Goal: Transaction & Acquisition: Purchase product/service

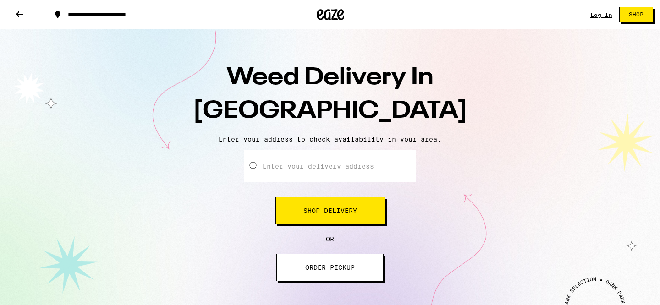
click at [298, 286] on div "Weed Delivery In [GEOGRAPHIC_DATA] Enter your address to check availability in …" at bounding box center [330, 171] width 660 height 284
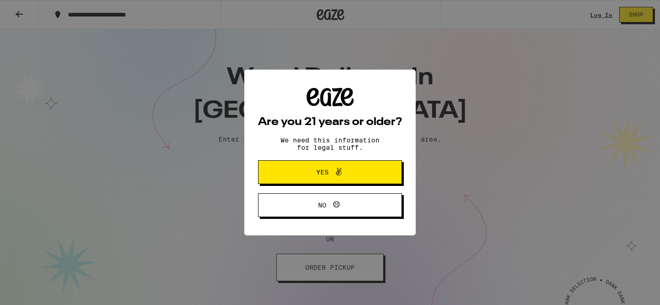
click at [327, 166] on button "Yes" at bounding box center [330, 172] width 144 height 24
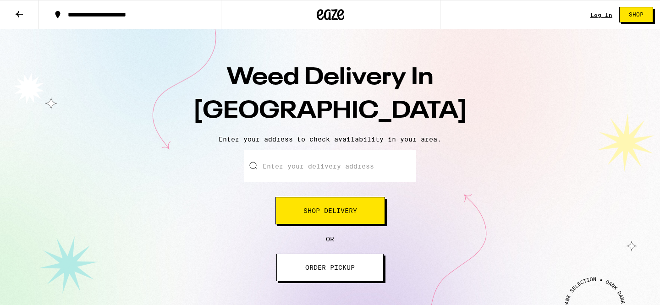
click at [302, 273] on button "ORDER PICKUP" at bounding box center [329, 267] width 107 height 27
click at [313, 169] on input "Enter your delivery address" at bounding box center [330, 166] width 172 height 32
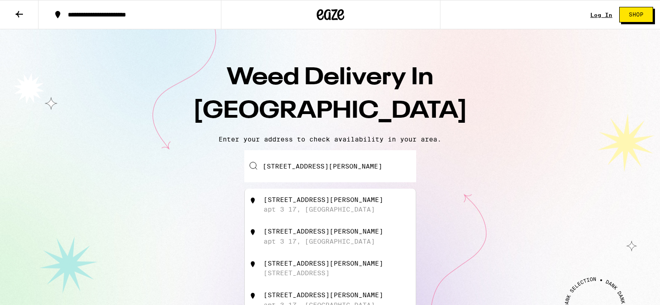
click at [323, 212] on div "apt 3 17, Los Angeles" at bounding box center [318, 209] width 111 height 7
type input "750 S Spaulding Ave apt 3 17, Los Angeles, CA"
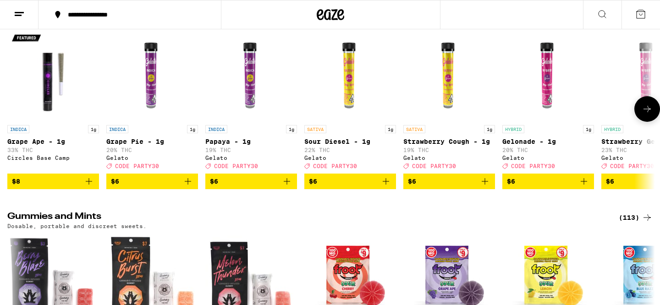
scroll to position [1957, 0]
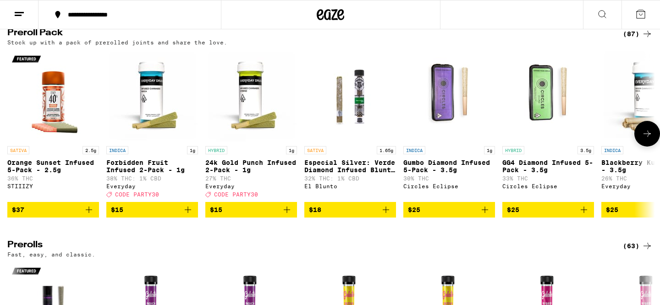
click at [650, 137] on icon at bounding box center [646, 134] width 7 height 6
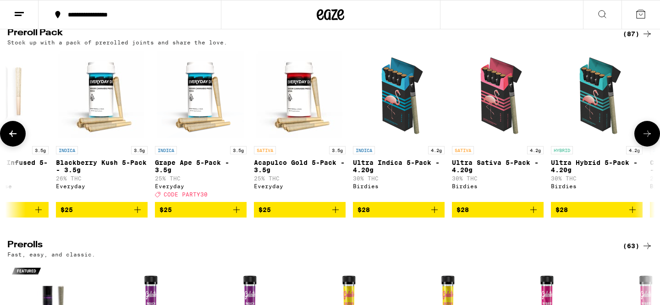
click at [650, 137] on icon at bounding box center [646, 134] width 7 height 6
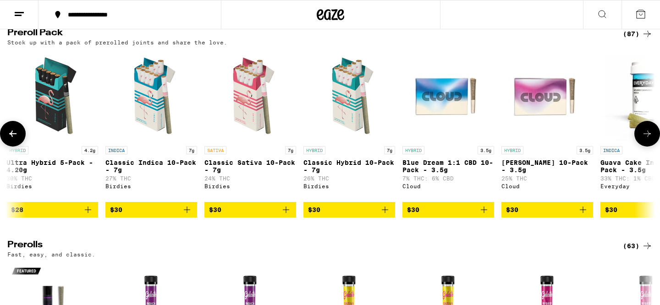
scroll to position [0, 1090]
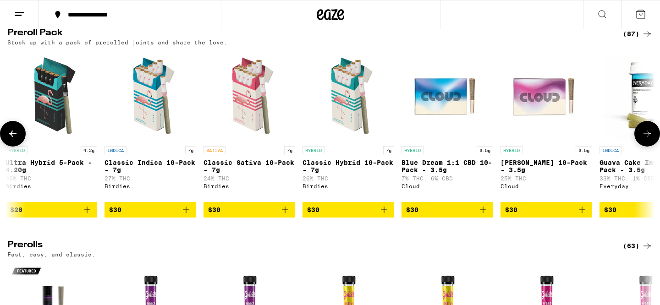
click at [650, 137] on icon at bounding box center [646, 134] width 7 height 6
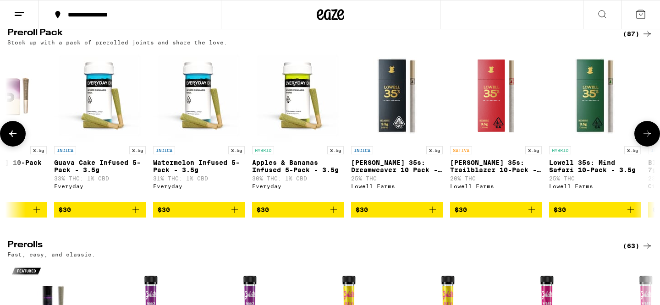
click at [650, 137] on icon at bounding box center [646, 134] width 7 height 6
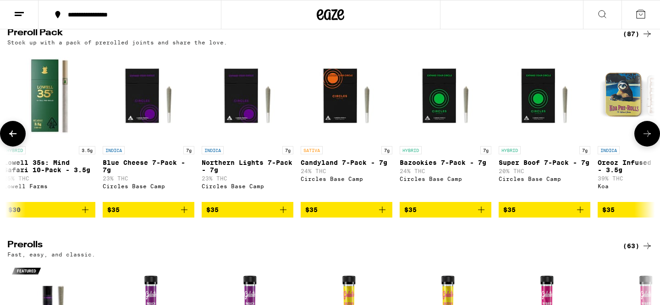
click at [650, 137] on icon at bounding box center [646, 134] width 7 height 6
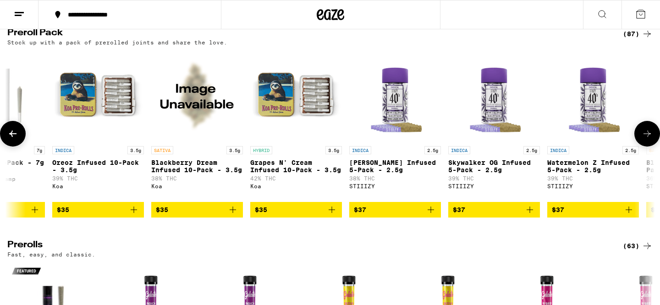
click at [650, 137] on icon at bounding box center [646, 134] width 7 height 6
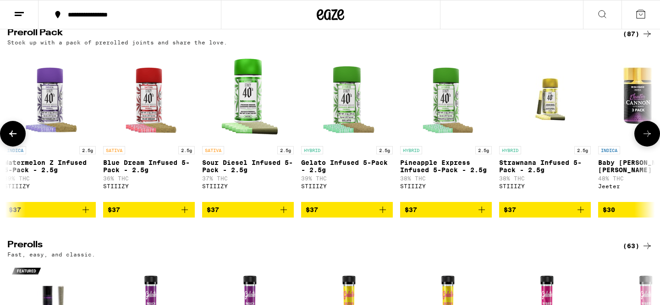
scroll to position [0, 3271]
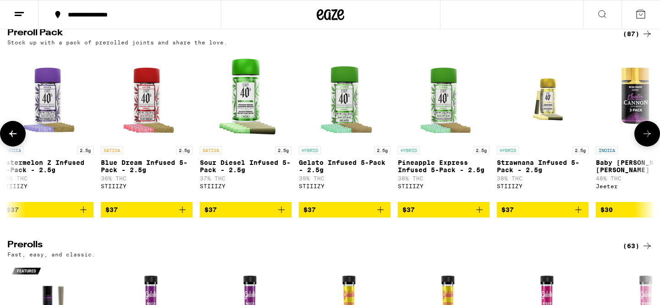
click at [650, 137] on icon at bounding box center [646, 134] width 7 height 6
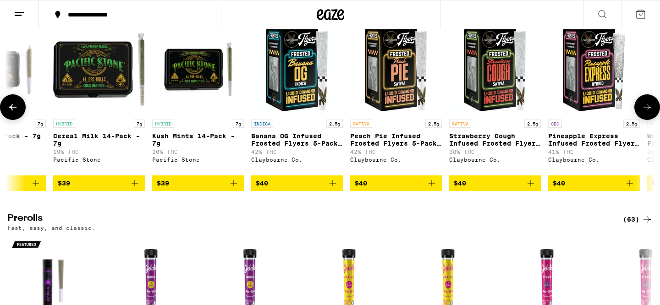
scroll to position [1987, 0]
